Goal: Complete application form: Complete application form

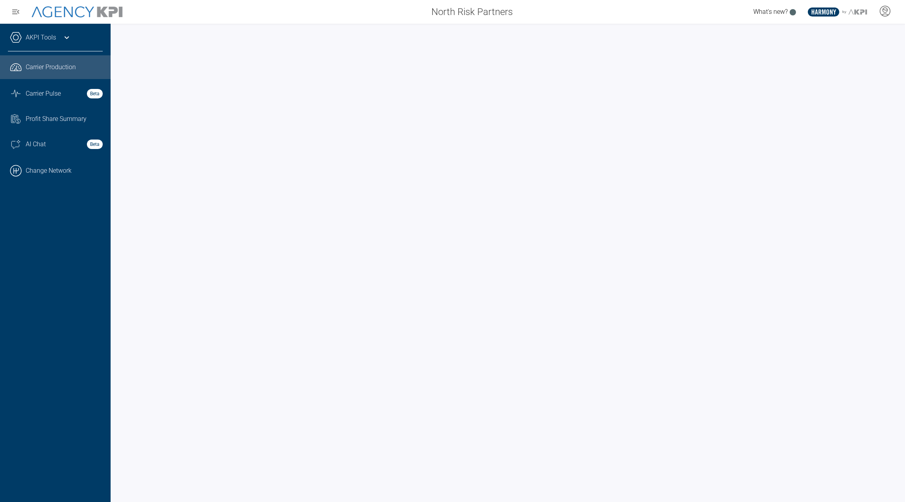
click at [54, 33] on link "AKPI Tools" at bounding box center [41, 37] width 30 height 9
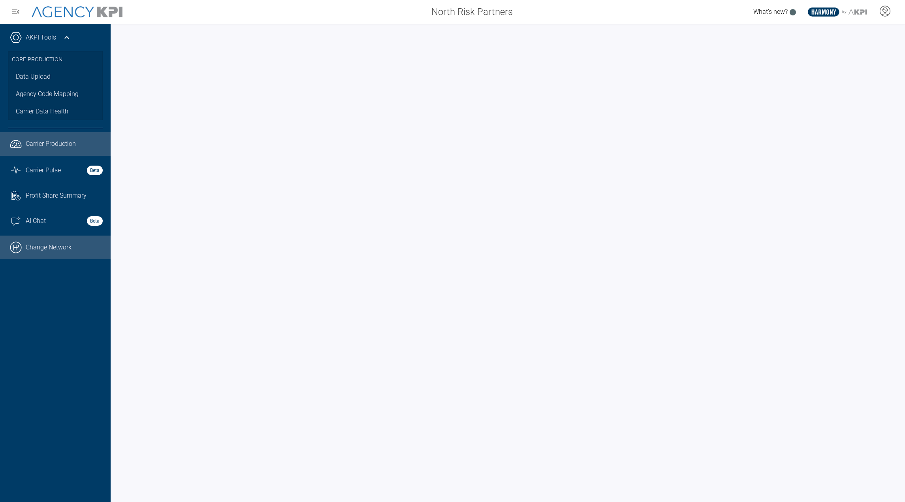
click at [47, 251] on link ".cls-1{fill:none;stroke:#000;stroke-linecap:round;stroke-linejoin:round;stroke-…" at bounding box center [55, 247] width 111 height 24
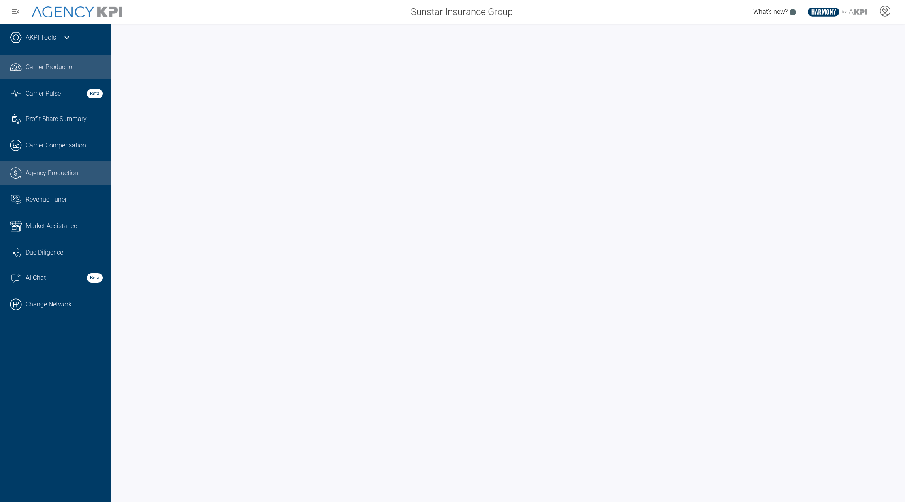
click at [68, 173] on span "Agency Production" at bounding box center [52, 172] width 53 height 9
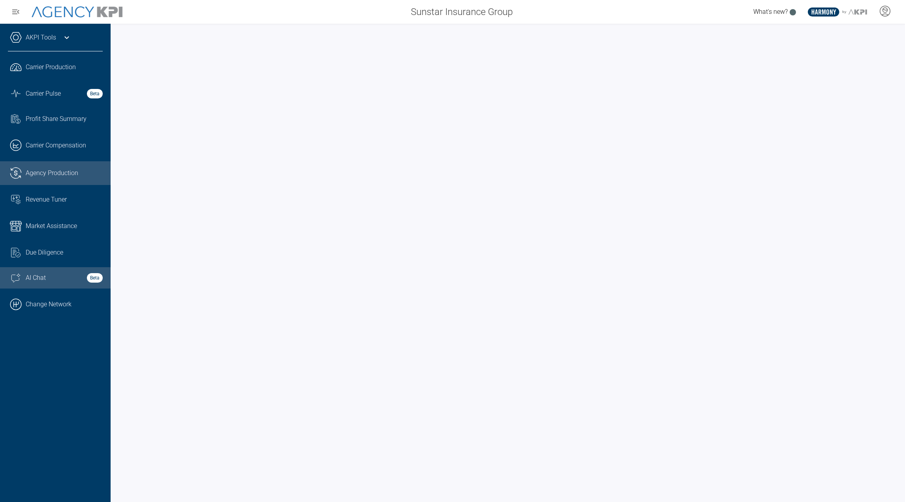
drag, startPoint x: 42, startPoint y: 312, endPoint x: 54, endPoint y: 279, distance: 34.7
click at [42, 312] on link ".cls-1{fill:none;stroke:#000;stroke-linecap:round;stroke-linejoin:round;stroke-…" at bounding box center [55, 304] width 111 height 24
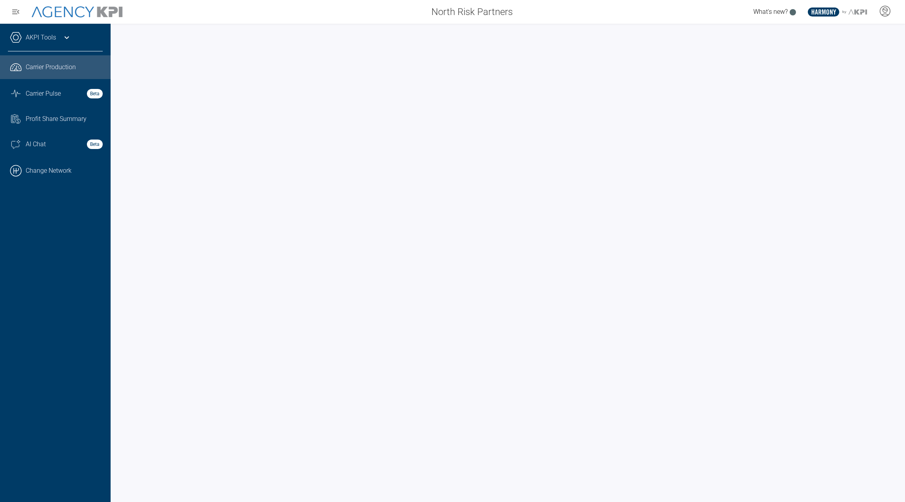
click at [29, 32] on div "AKPI Tools" at bounding box center [55, 42] width 95 height 20
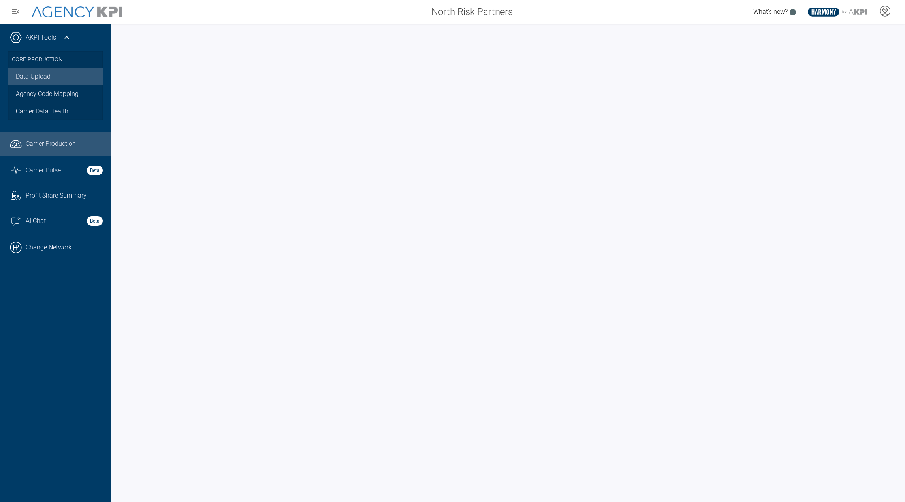
click at [31, 81] on link "Data Upload" at bounding box center [55, 76] width 95 height 17
click at [43, 75] on link "Data Upload" at bounding box center [55, 76] width 95 height 17
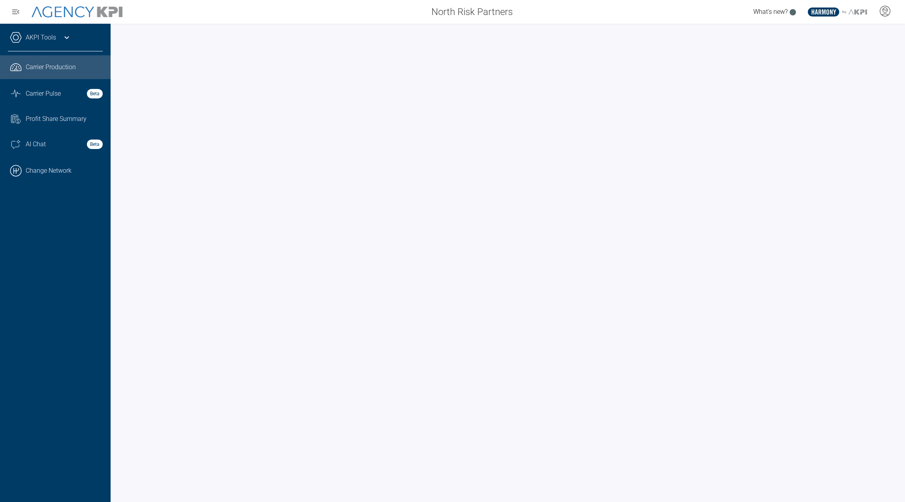
click at [64, 43] on div "AKPI Tools" at bounding box center [55, 42] width 95 height 20
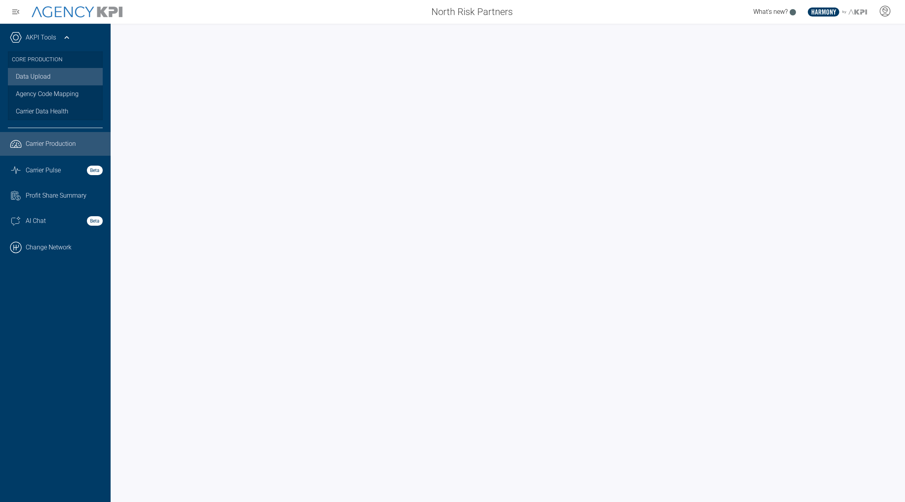
click at [46, 82] on link "Data Upload" at bounding box center [55, 76] width 95 height 17
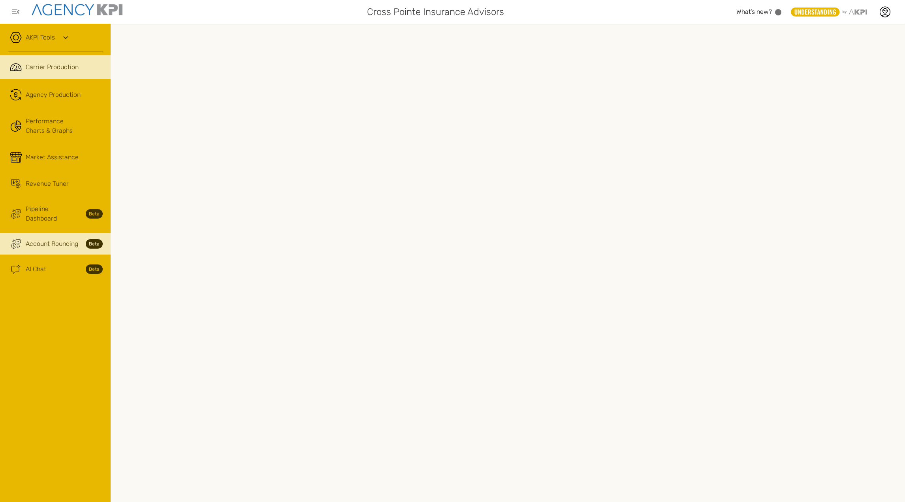
click at [47, 239] on span "Account Rounding" at bounding box center [52, 243] width 53 height 9
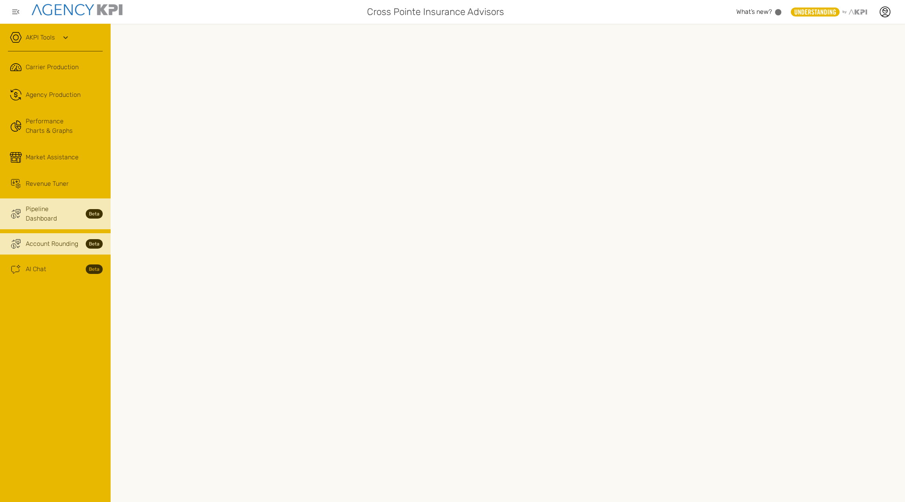
click at [26, 217] on link "Trading Coin Monitor Streamline Icon: [URL][DOMAIN_NAME] Pipeline Dashboard Beta" at bounding box center [55, 213] width 111 height 31
click at [69, 207] on span "Pipeline Dashboard" at bounding box center [53, 213] width 55 height 19
click at [49, 233] on link "Trading Coin Monitor Streamline Icon: https://streamlinehq.com Account Rounding…" at bounding box center [55, 243] width 111 height 21
click at [56, 216] on link "Trading Coin Monitor Streamline Icon: [URL][DOMAIN_NAME] Pipeline Dashboard Beta" at bounding box center [55, 213] width 111 height 31
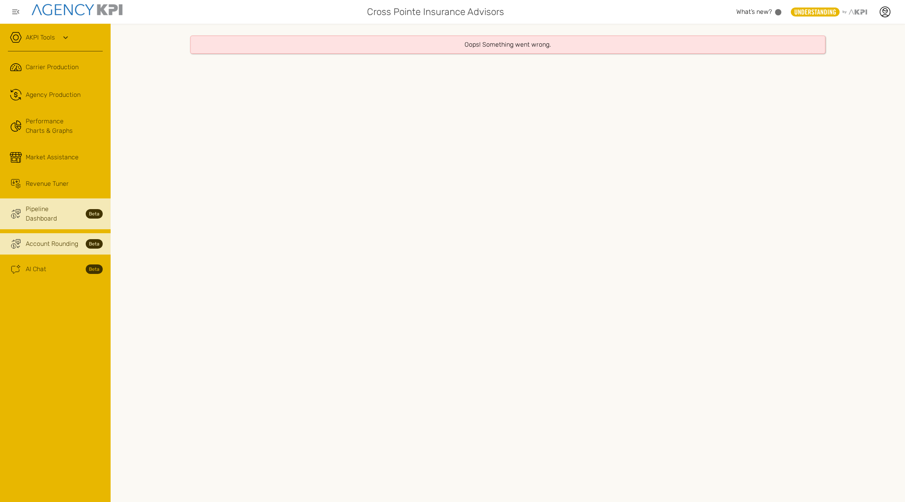
click at [52, 239] on span "Account Rounding" at bounding box center [52, 243] width 53 height 9
click at [40, 207] on span "Pipeline Dashboard" at bounding box center [53, 213] width 55 height 19
click at [50, 239] on span "Account Rounding" at bounding box center [52, 243] width 53 height 9
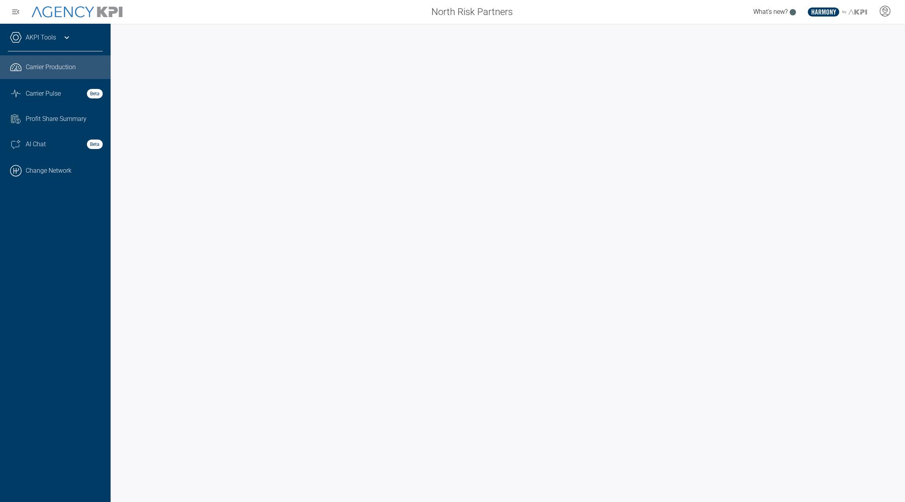
click at [40, 39] on link "AKPI Tools" at bounding box center [41, 37] width 30 height 9
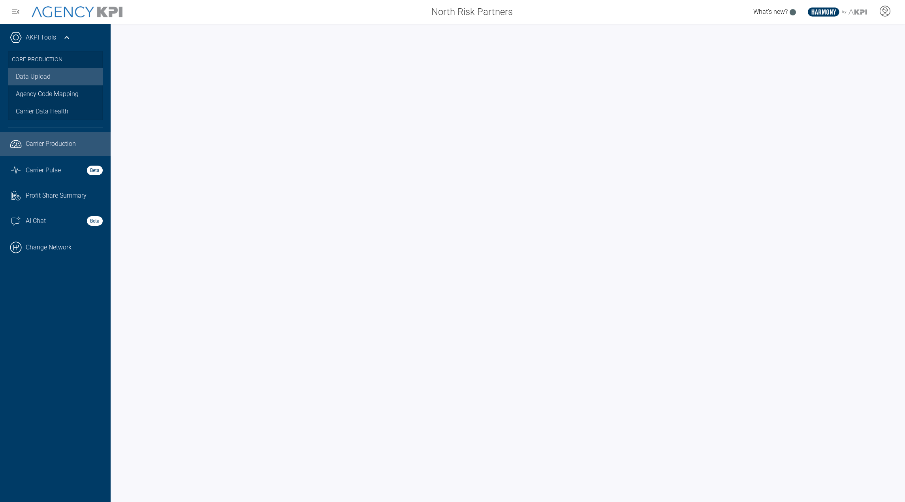
click at [43, 79] on link "Data Upload" at bounding box center [55, 76] width 95 height 17
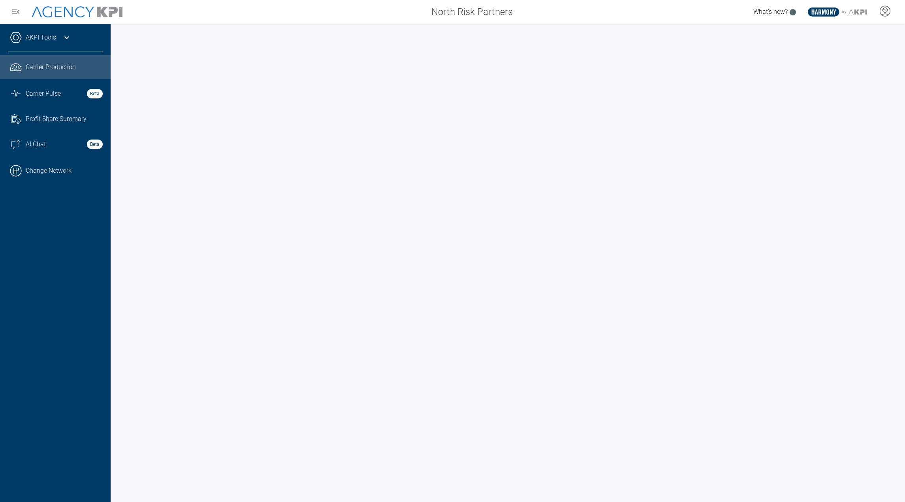
click at [40, 172] on link ".cls-1{fill:none;stroke:#000;stroke-linecap:round;stroke-linejoin:round;stroke-…" at bounding box center [55, 171] width 111 height 24
click at [48, 151] on span "Agency Production" at bounding box center [52, 147] width 53 height 9
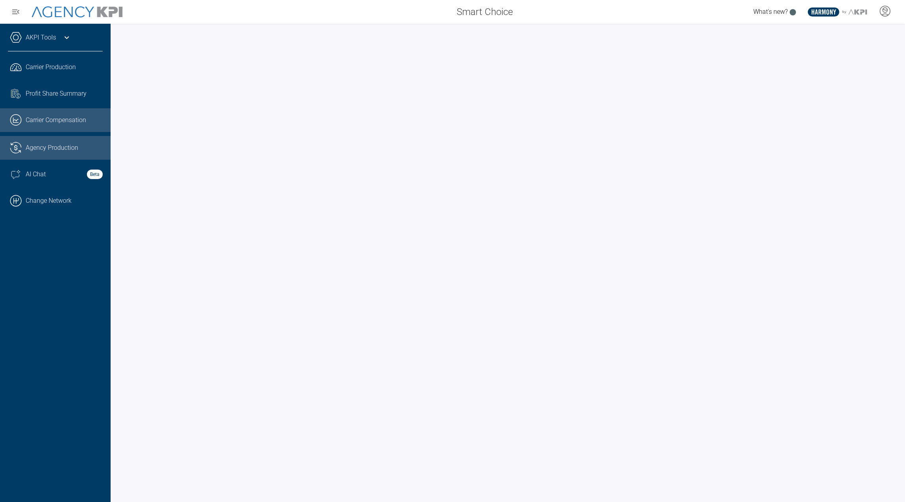
click at [60, 122] on link ".cls-1{fill:none;stroke:#221f20;stroke-linecap:round;stroke-linejoin:round;stro…" at bounding box center [55, 120] width 111 height 24
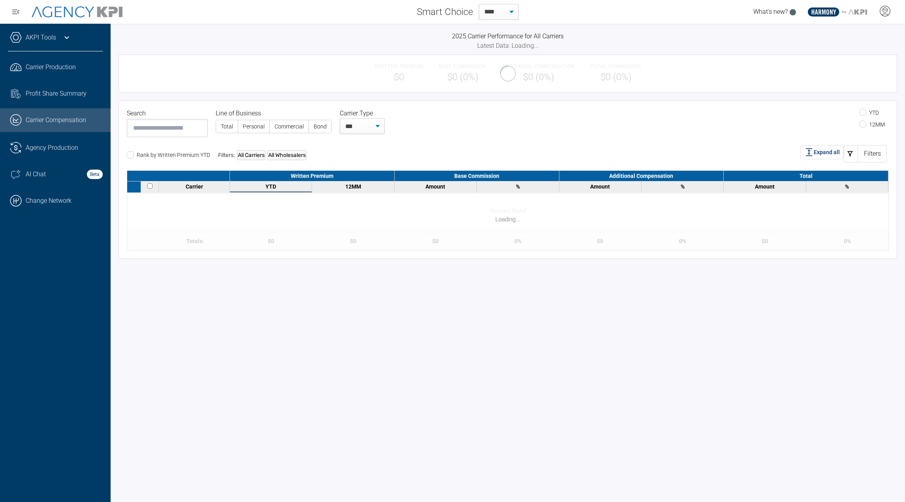
click at [278, 99] on div "2025 Carrier Performance for All Carriers Latest Data: Loading... Written Premi…" at bounding box center [508, 145] width 779 height 227
select select "**"
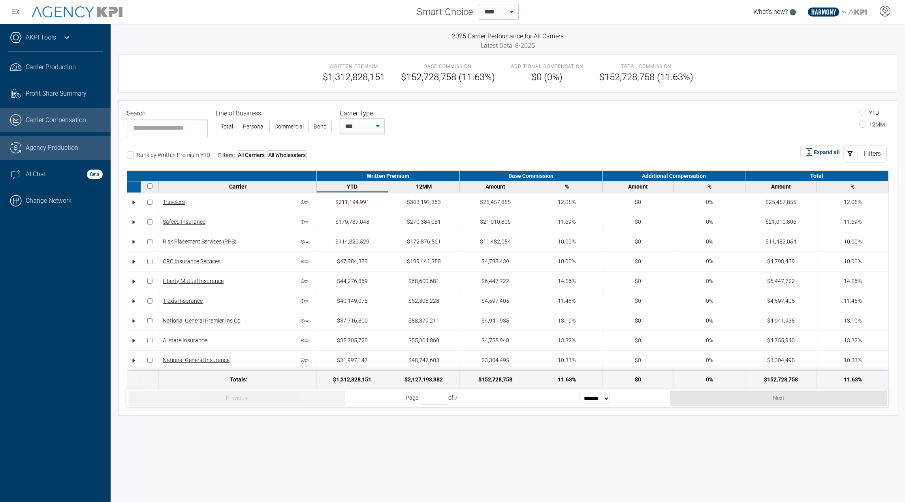
click at [74, 142] on link ".cls-1{fill:none;stroke:#221f20;stroke-linecap:round;stroke-linejoin:round;stro…" at bounding box center [55, 148] width 111 height 24
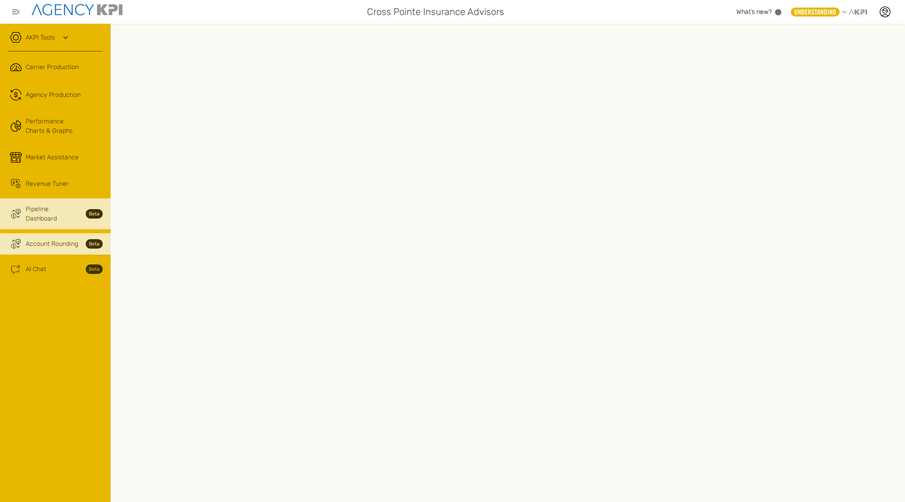
click at [63, 212] on span "Pipeline Dashboard" at bounding box center [53, 213] width 55 height 19
click at [53, 245] on link "Trading Coin Monitor Streamline Icon: [URL][DOMAIN_NAME] Account Rounding Beta" at bounding box center [55, 243] width 111 height 21
click at [59, 213] on span "Pipeline Dashboard" at bounding box center [53, 213] width 55 height 19
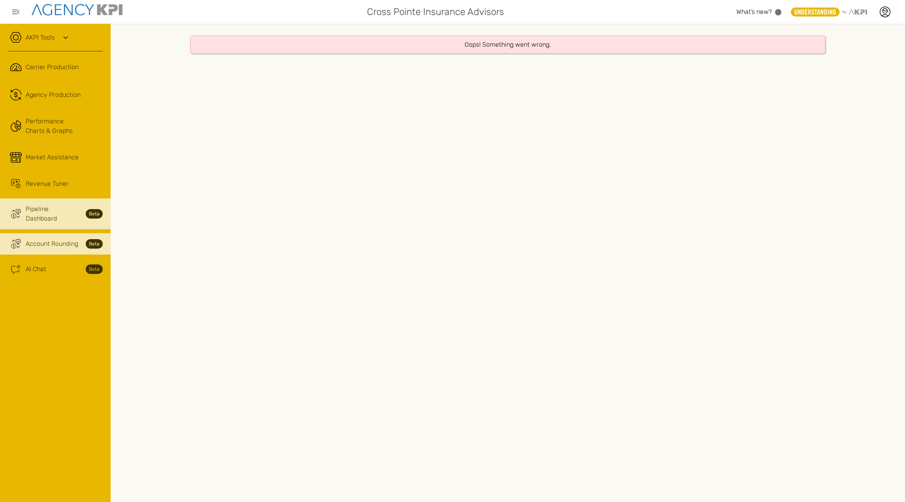
click at [59, 233] on link "Trading Coin Monitor Streamline Icon: [URL][DOMAIN_NAME] Account Rounding Beta" at bounding box center [55, 243] width 111 height 21
click at [63, 208] on span "Pipeline Dashboard" at bounding box center [53, 213] width 55 height 19
click at [60, 239] on span "Account Rounding" at bounding box center [52, 243] width 53 height 9
click at [32, 239] on span "Account Rounding" at bounding box center [52, 243] width 53 height 9
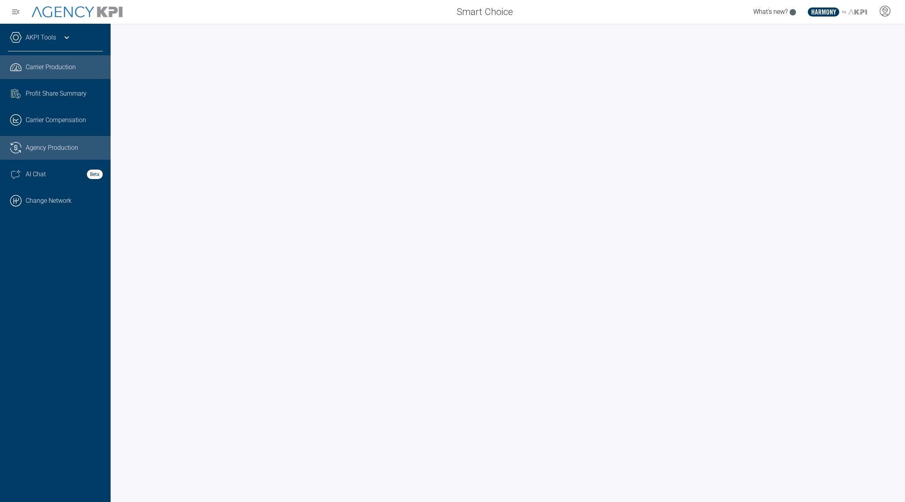
click at [30, 62] on link ".cls-1{fill:none;stroke:#221f20;stroke-linecap:round;stroke-linejoin:round;stro…" at bounding box center [55, 67] width 111 height 24
click at [889, 11] on icon at bounding box center [885, 11] width 12 height 12
click at [58, 38] on div "AKPI Tools" at bounding box center [55, 42] width 95 height 20
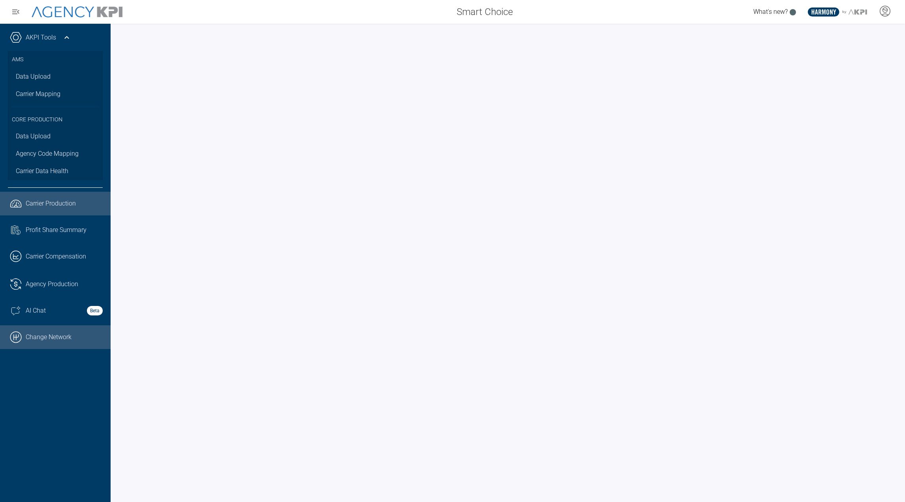
click at [35, 341] on link ".cls-1{fill:none;stroke:#000;stroke-linecap:round;stroke-linejoin:round;stroke-…" at bounding box center [55, 337] width 111 height 24
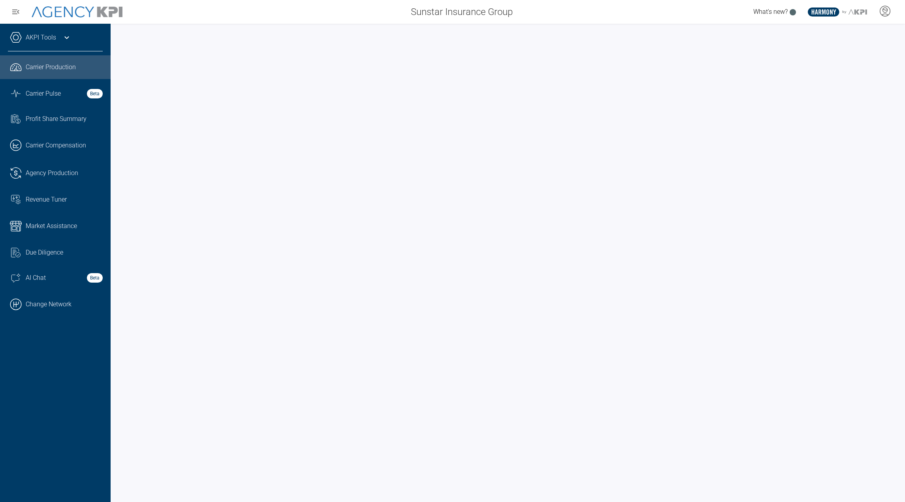
click at [41, 43] on div "AKPI Tools" at bounding box center [55, 42] width 95 height 20
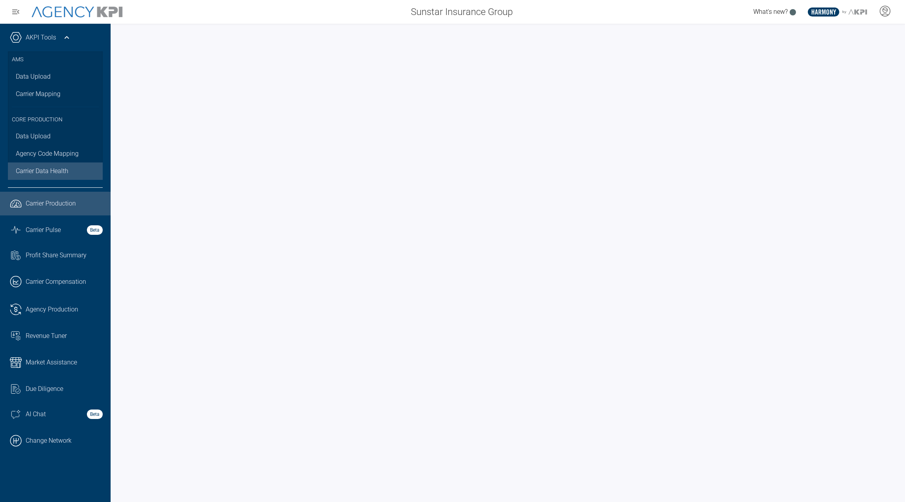
click at [43, 167] on span "Carrier Data Health" at bounding box center [42, 170] width 53 height 9
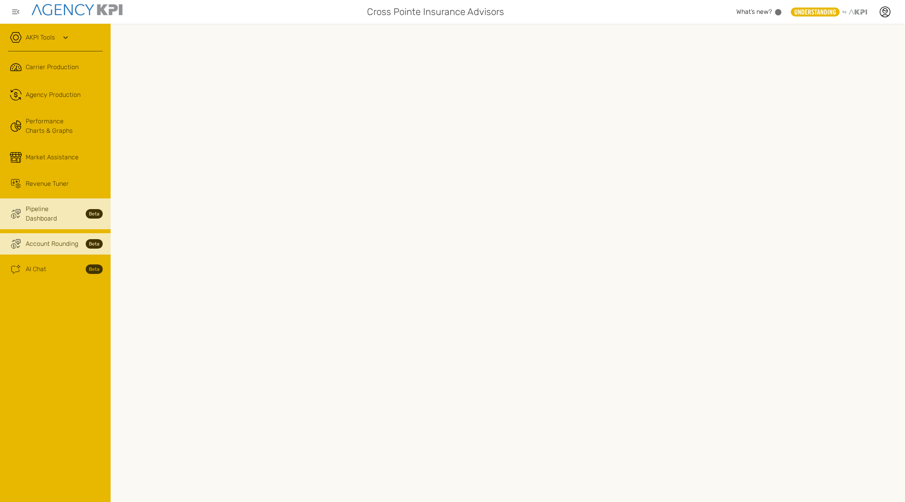
click at [45, 207] on span "Pipeline Dashboard" at bounding box center [53, 213] width 55 height 19
click at [55, 233] on link "Trading Coin Monitor Streamline Icon: https://streamlinehq.com Account Rounding…" at bounding box center [55, 243] width 111 height 21
click at [60, 206] on span "Pipeline Dashboard" at bounding box center [53, 213] width 55 height 19
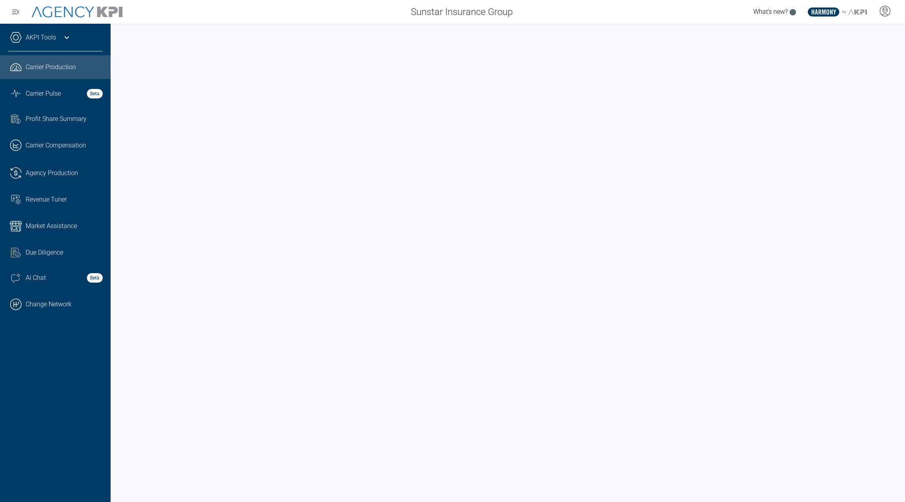
click at [61, 38] on div "AKPI Tools" at bounding box center [55, 42] width 95 height 20
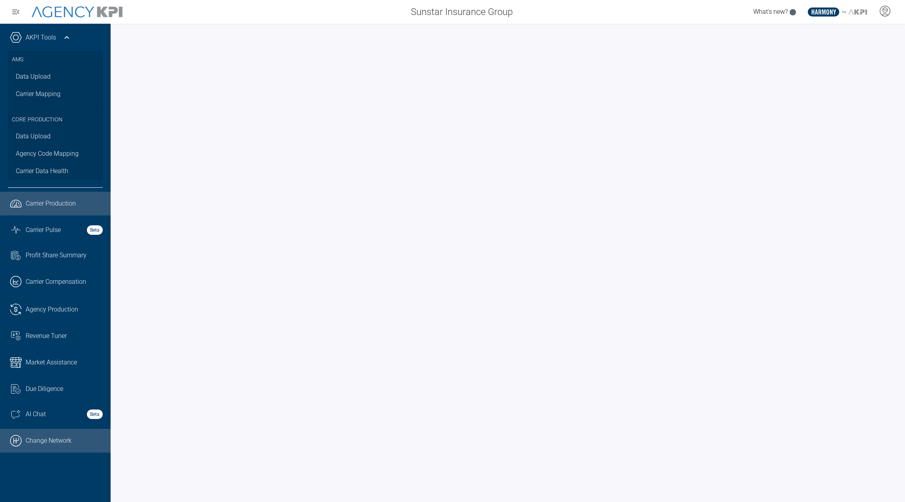
click at [44, 445] on link ".cls-1{fill:none;stroke:#000;stroke-linecap:round;stroke-linejoin:round;stroke-…" at bounding box center [55, 441] width 111 height 24
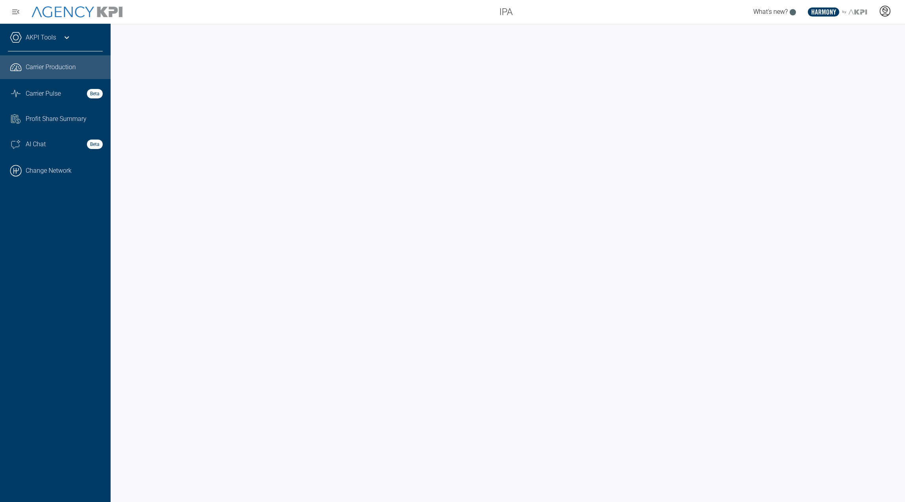
click at [887, 12] on icon at bounding box center [885, 11] width 12 height 12
click at [880, 13] on icon at bounding box center [885, 11] width 12 height 12
click at [858, 33] on span "Admin Portal" at bounding box center [847, 33] width 34 height 6
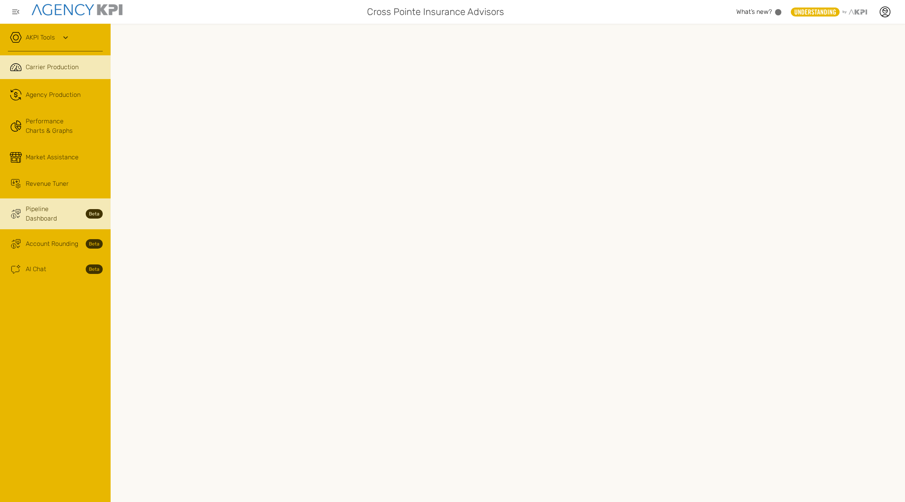
click at [19, 213] on icon "Trading Coin Monitor Streamline Icon: https://streamlinehq.com" at bounding box center [16, 213] width 12 height 9
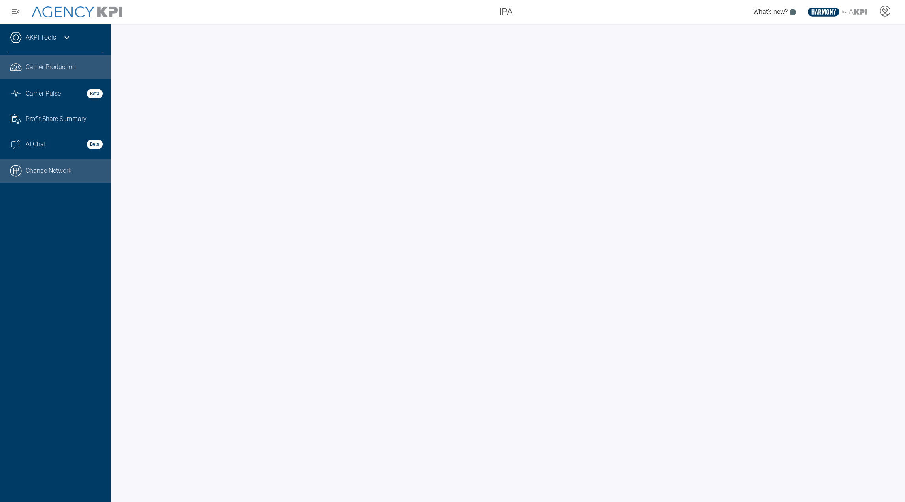
click at [46, 169] on link ".cls-1{fill:none;stroke:#000;stroke-linecap:round;stroke-linejoin:round;stroke-…" at bounding box center [55, 171] width 111 height 24
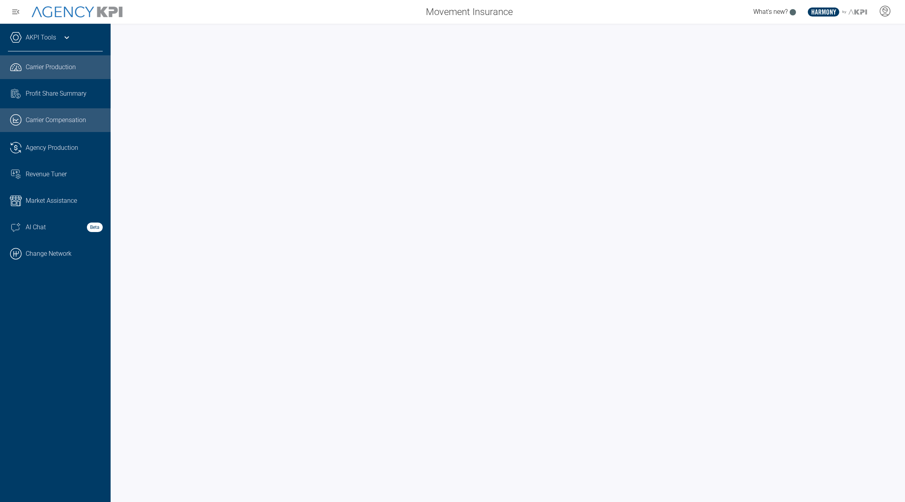
click at [37, 124] on span "Carrier Compensation" at bounding box center [56, 119] width 60 height 9
click at [68, 33] on icon at bounding box center [66, 37] width 9 height 9
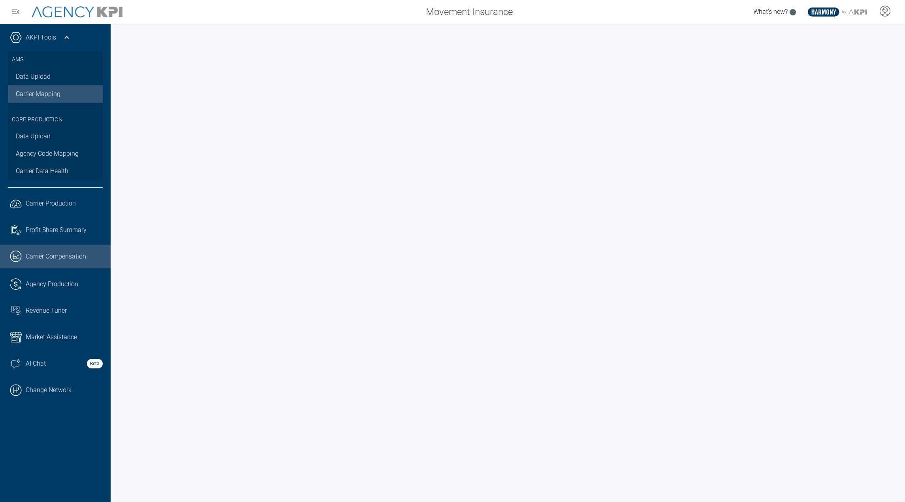
click at [43, 97] on link "Carrier Mapping" at bounding box center [55, 93] width 95 height 17
click at [30, 391] on link ".cls-1{fill:none;stroke:#000;stroke-linecap:round;stroke-linejoin:round;stroke-…" at bounding box center [55, 390] width 111 height 24
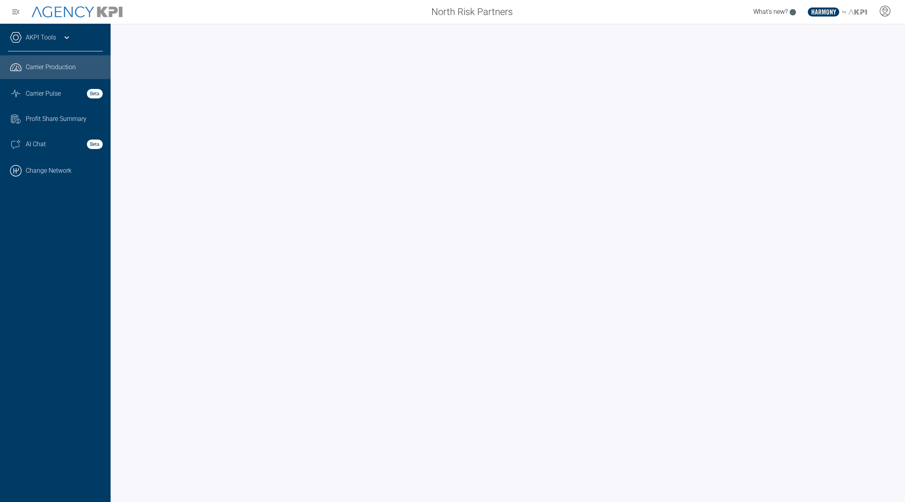
click at [48, 39] on link "AKPI Tools" at bounding box center [41, 37] width 30 height 9
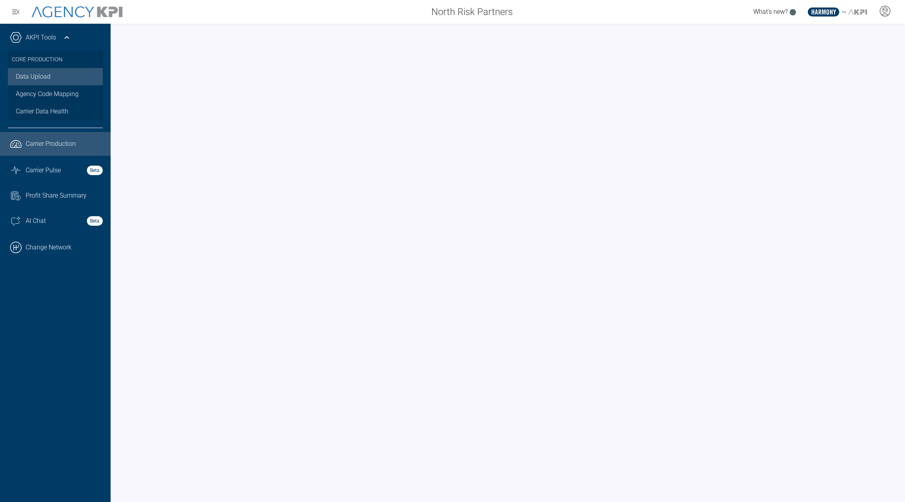
click at [41, 77] on link "Data Upload" at bounding box center [55, 76] width 95 height 17
click at [49, 177] on link "Graph Stats Streamline Icon: https://streamlinehq.com Carrier Pulse Beta" at bounding box center [55, 170] width 111 height 21
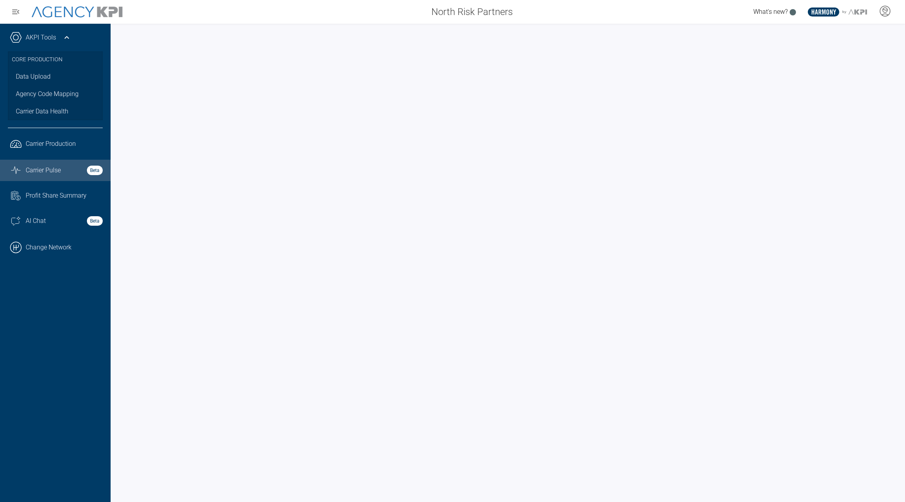
click at [58, 32] on div "AKPI Tools" at bounding box center [55, 42] width 95 height 20
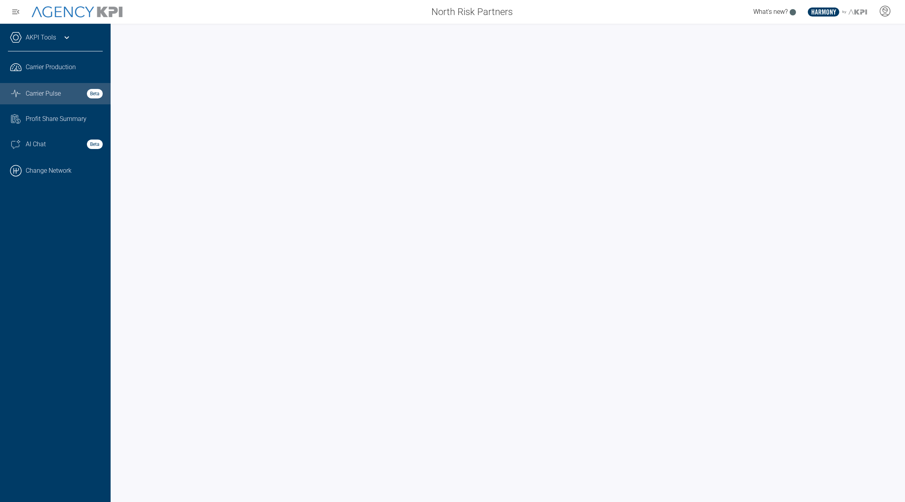
click at [67, 34] on icon at bounding box center [66, 37] width 9 height 9
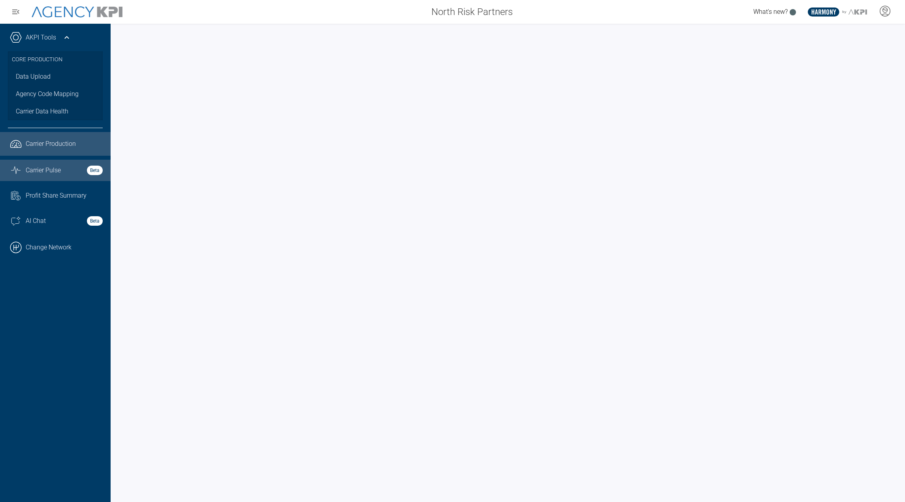
click at [47, 145] on span "Carrier Production" at bounding box center [51, 143] width 50 height 9
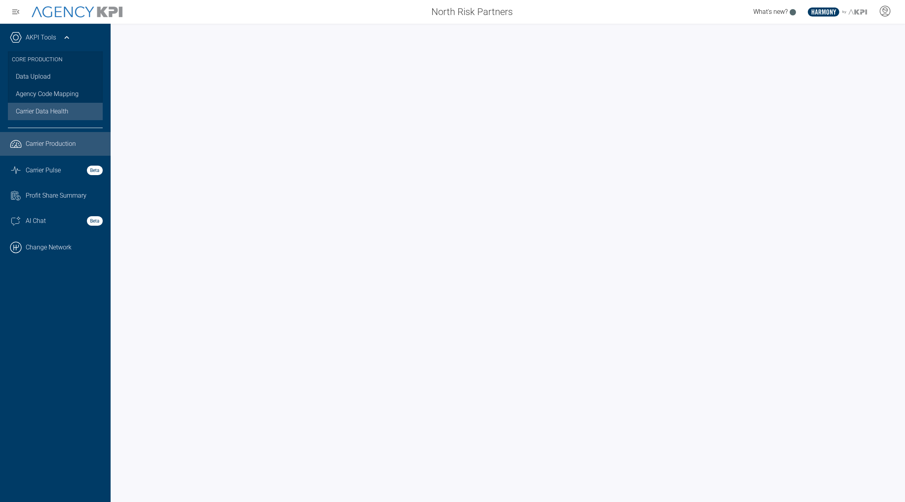
click at [51, 112] on span "Carrier Data Health" at bounding box center [42, 111] width 53 height 9
click at [42, 117] on link "Carrier Data Health" at bounding box center [55, 111] width 95 height 17
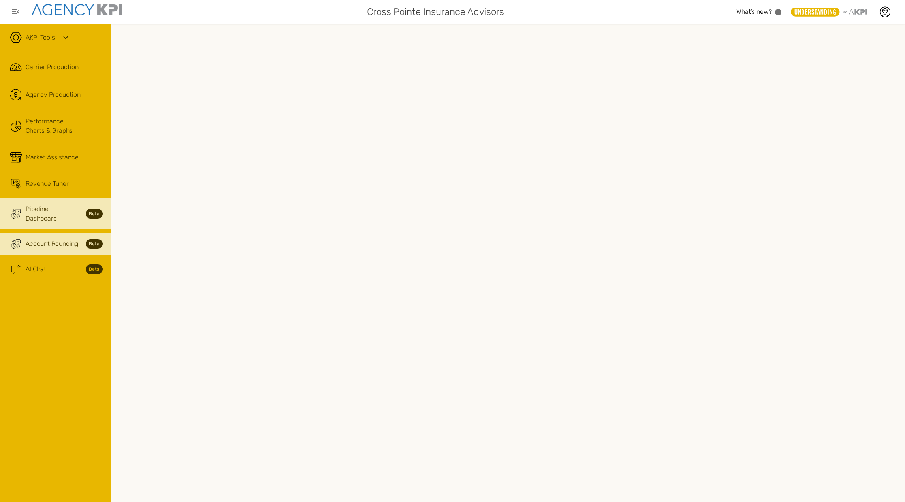
click at [65, 239] on span "Account Rounding" at bounding box center [52, 243] width 53 height 9
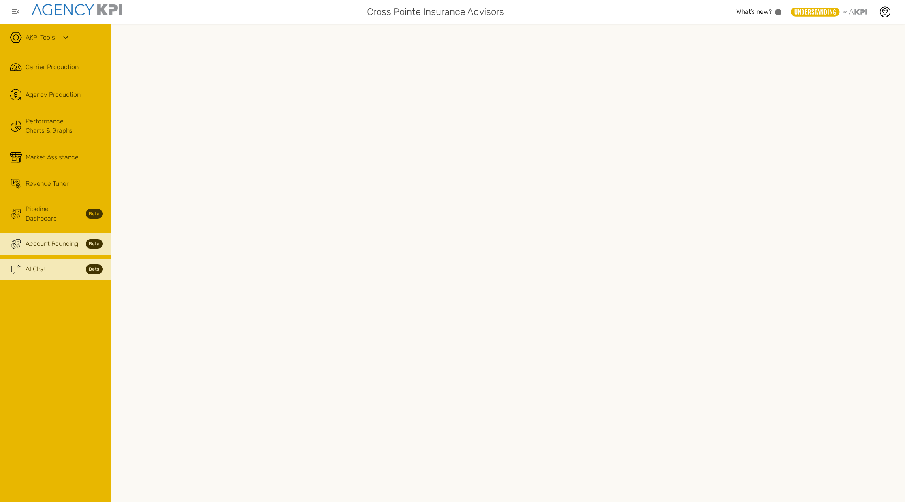
click at [49, 264] on div "AI Chat Beta" at bounding box center [64, 268] width 77 height 9
click at [890, 12] on icon at bounding box center [885, 12] width 10 height 10
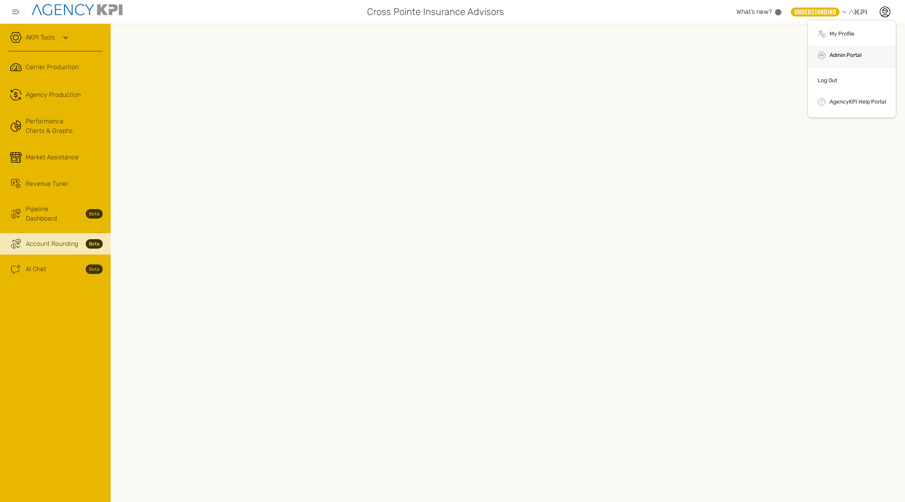
click at [852, 58] on link "Admin Portal" at bounding box center [846, 55] width 32 height 7
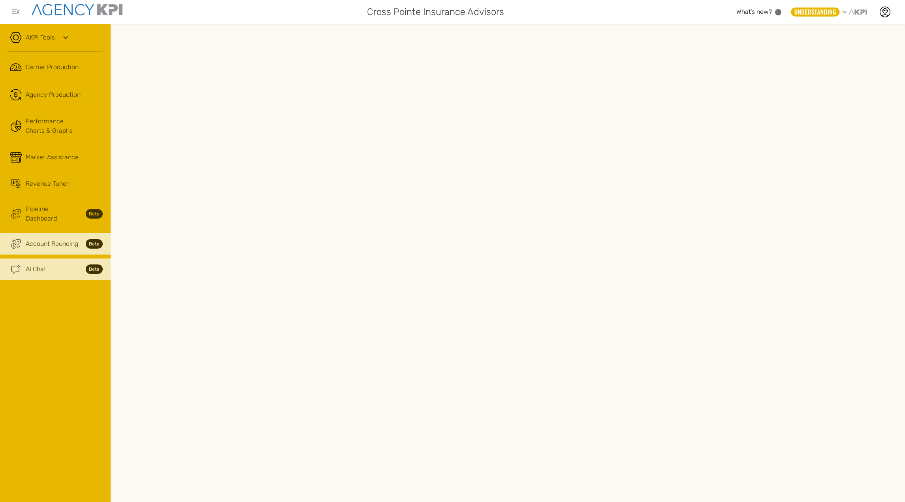
click at [43, 264] on span "AI Chat" at bounding box center [36, 268] width 21 height 9
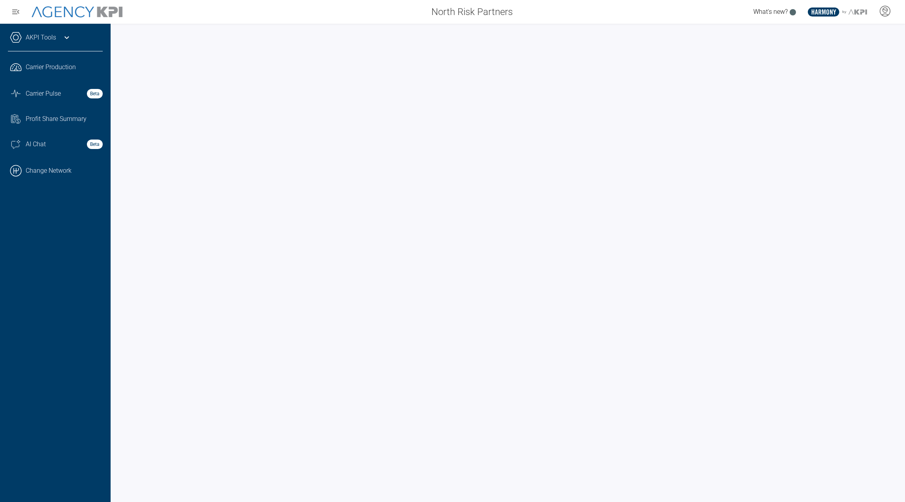
click at [50, 36] on link "AKPI Tools" at bounding box center [41, 37] width 30 height 9
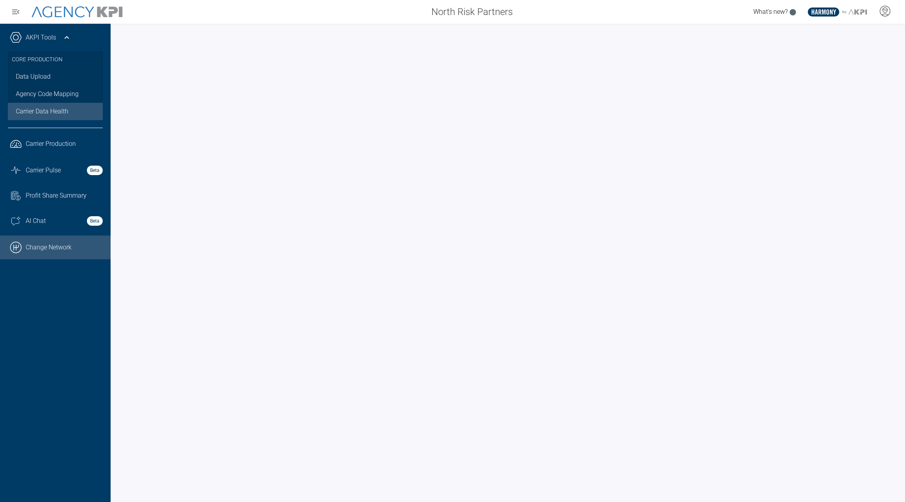
click at [58, 246] on link ".cls-1{fill:none;stroke:#000;stroke-linecap:round;stroke-linejoin:round;stroke-…" at bounding box center [55, 247] width 111 height 24
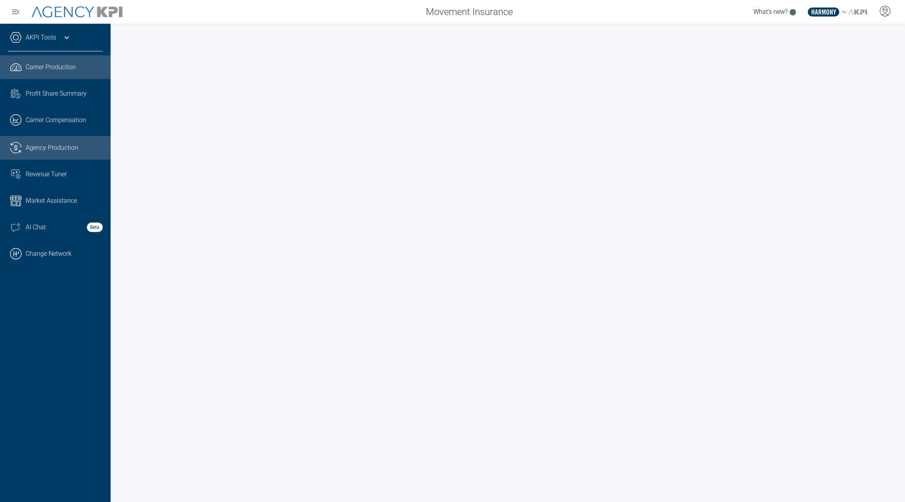
click at [45, 147] on span "Agency Production" at bounding box center [52, 147] width 53 height 9
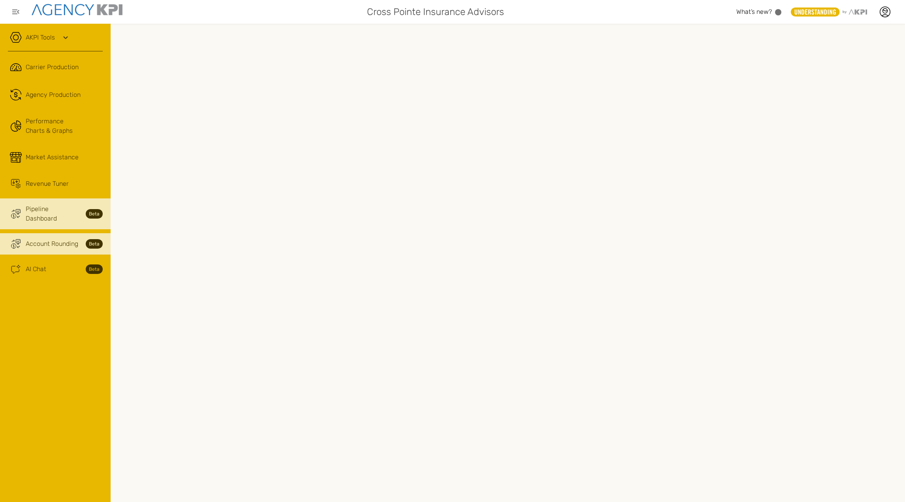
click at [80, 215] on link "Trading Coin Monitor Streamline Icon: [URL][DOMAIN_NAME] Pipeline Dashboard Beta" at bounding box center [55, 213] width 111 height 31
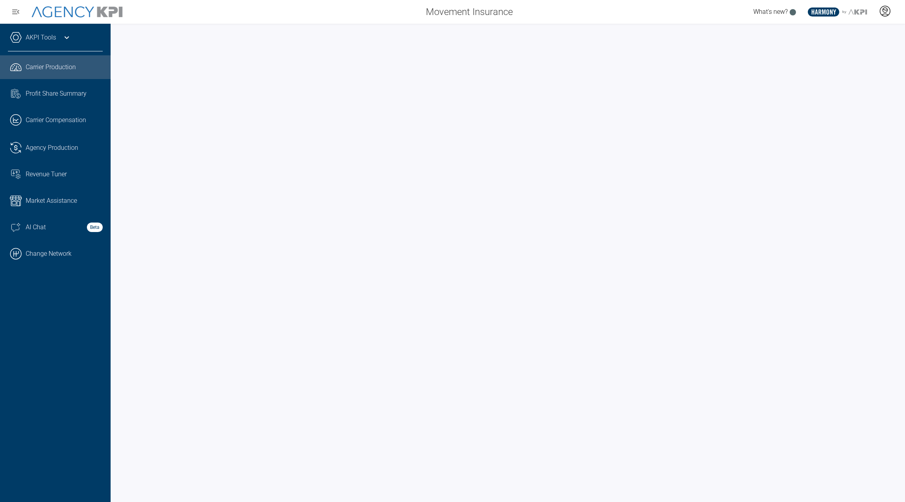
click at [882, 15] on icon at bounding box center [885, 14] width 6 height 1
click at [847, 32] on span "Admin Portal" at bounding box center [847, 33] width 34 height 6
click at [53, 88] on link "Task List Cash Streamline Icon: [URL][DOMAIN_NAME] Profit Share Summary" at bounding box center [55, 93] width 111 height 21
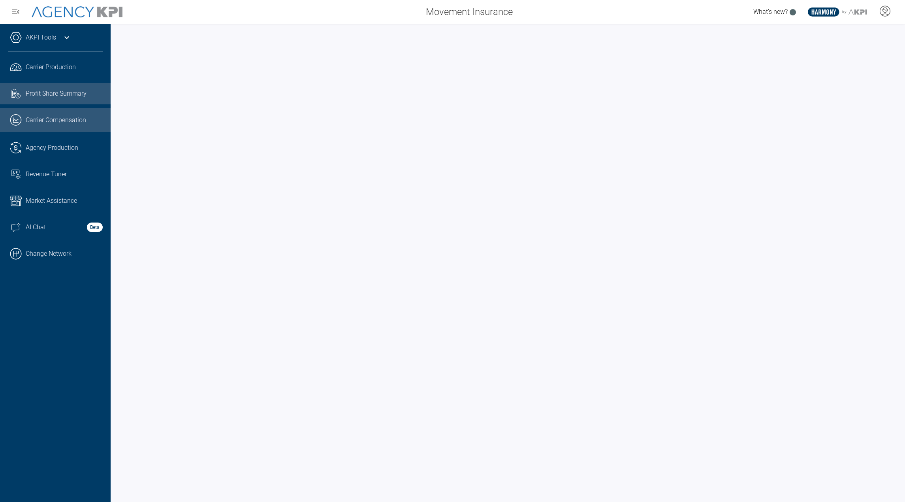
click at [53, 114] on link ".cls-1{fill:none;stroke:#221f20;stroke-linecap:round;stroke-linejoin:round;stro…" at bounding box center [55, 120] width 111 height 24
click at [51, 145] on span "Agency Production" at bounding box center [52, 147] width 53 height 9
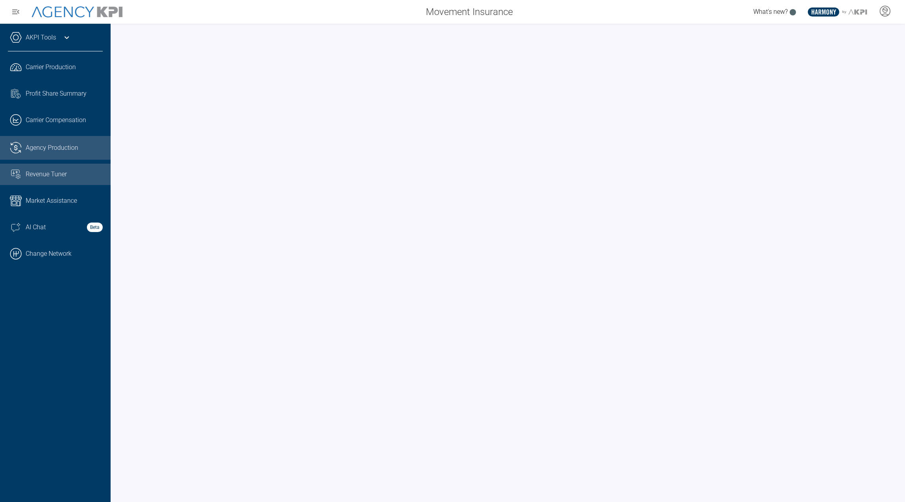
click at [61, 169] on link "Revenue Tuner" at bounding box center [55, 174] width 111 height 21
click at [82, 206] on link "Market Assistance" at bounding box center [55, 201] width 111 height 24
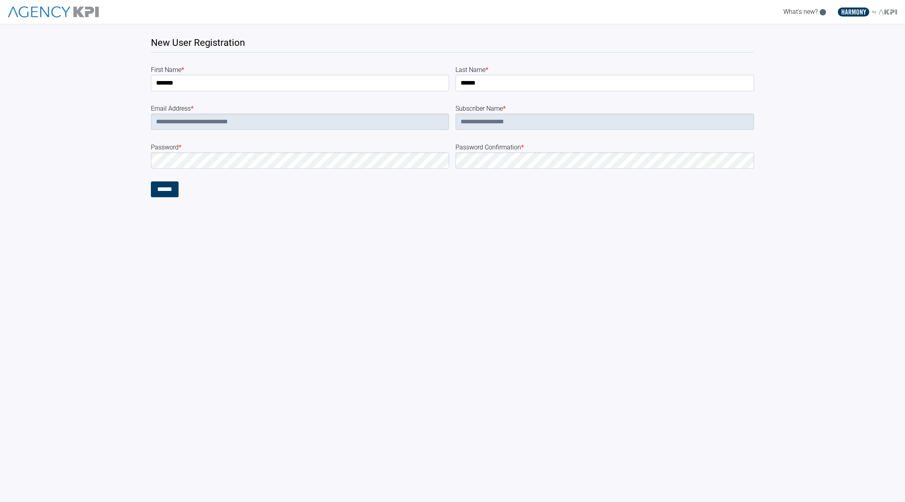
click at [359, 169] on form "**********" at bounding box center [452, 131] width 603 height 132
click at [219, 169] on form "**********" at bounding box center [452, 131] width 603 height 132
click at [162, 190] on input "******" at bounding box center [165, 189] width 28 height 16
